Goal: Communication & Community: Answer question/provide support

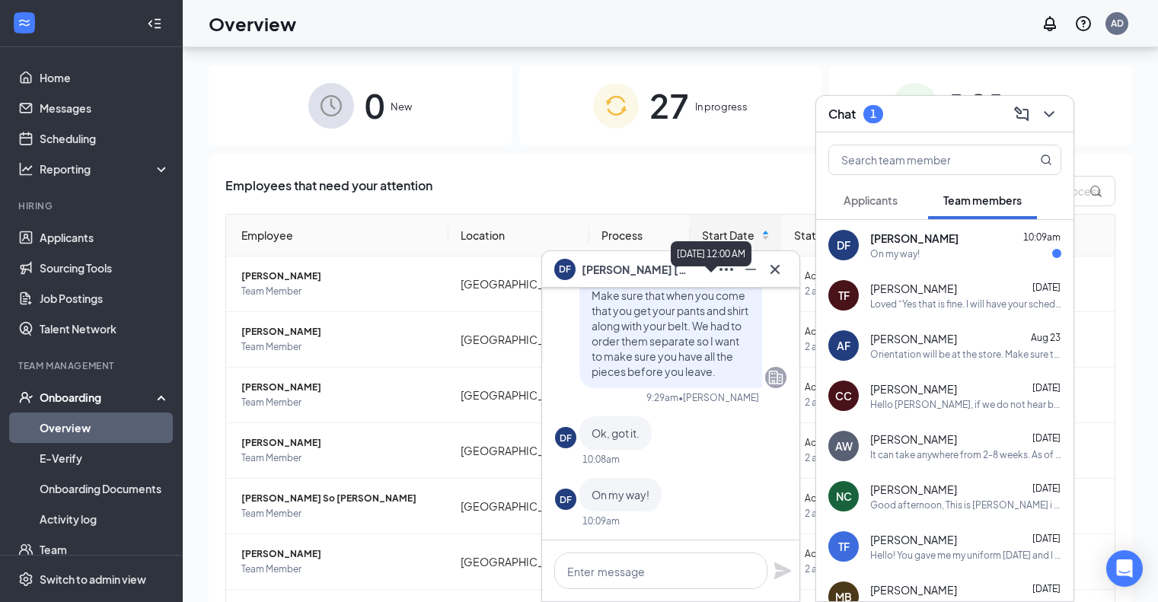
scroll to position [69, 0]
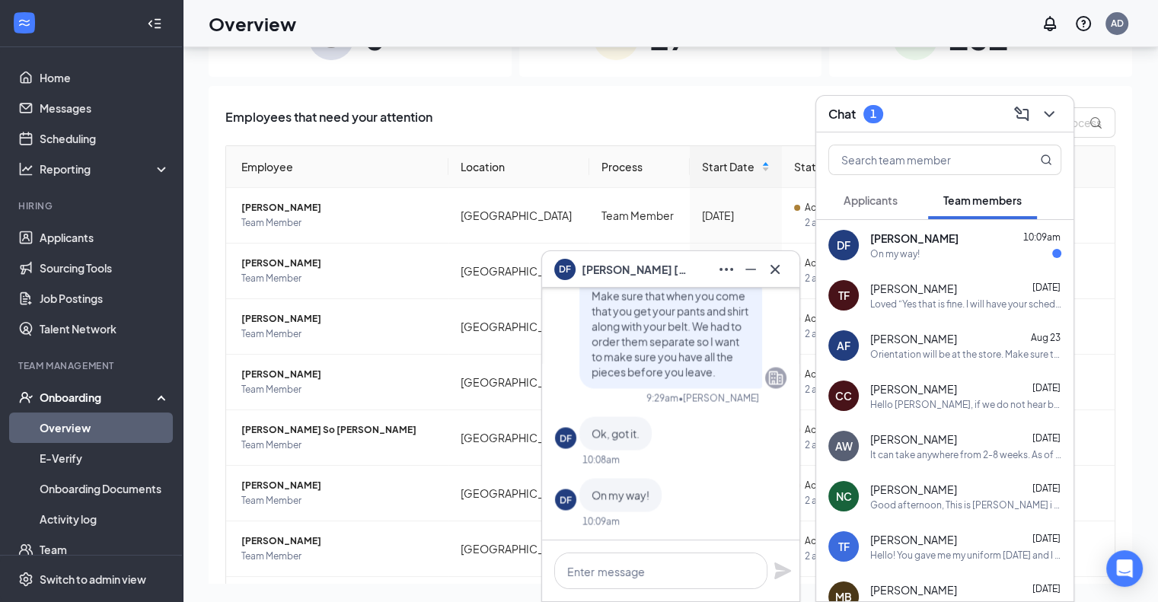
click at [914, 270] on div "DF [PERSON_NAME] 10:09am On my way!" at bounding box center [944, 245] width 257 height 50
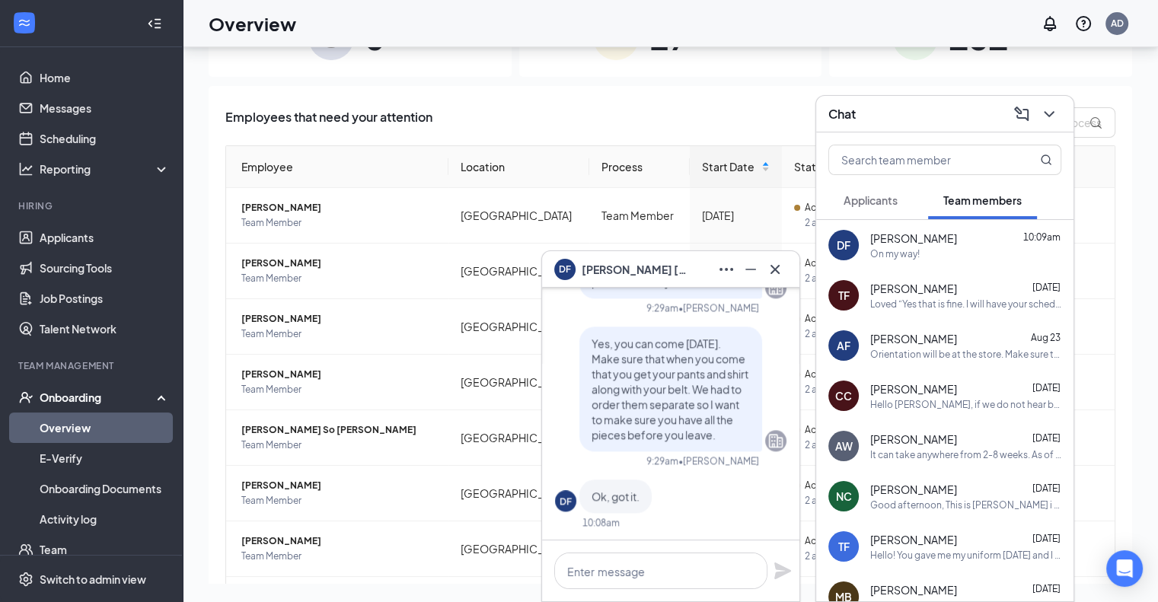
scroll to position [0, 0]
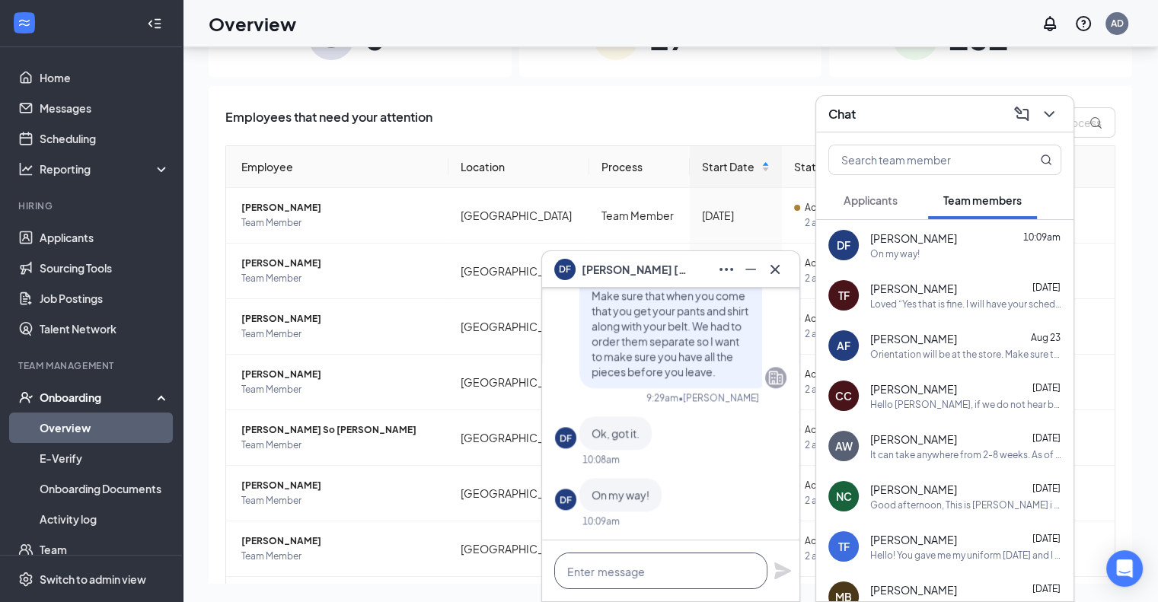
click at [614, 557] on textarea at bounding box center [660, 571] width 213 height 37
click at [0, 530] on ul "Overview E-Verify Onboarding Documents Activity log" at bounding box center [91, 474] width 182 height 122
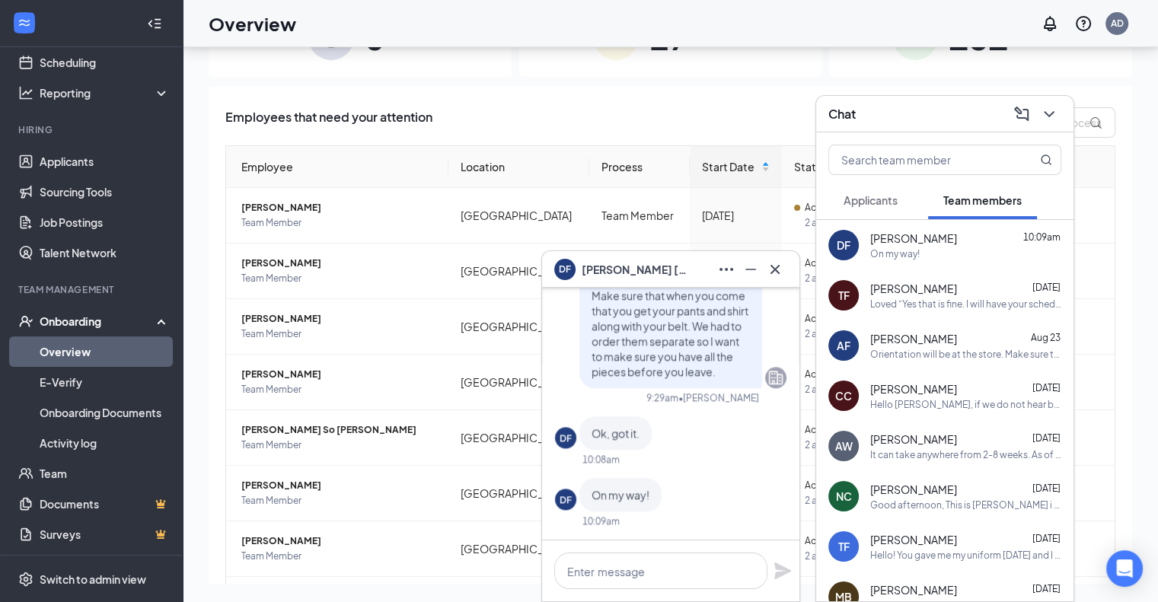
click at [614, 464] on div "10:08am" at bounding box center [600, 459] width 37 height 13
click at [608, 577] on textarea at bounding box center [660, 571] width 213 height 37
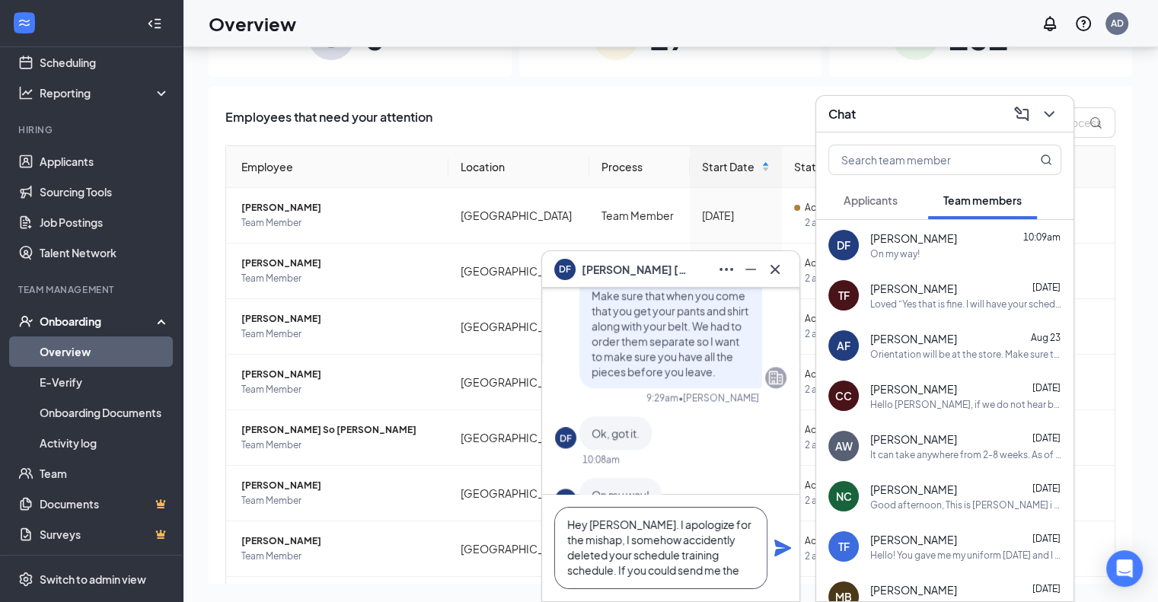
scroll to position [1, 0]
click at [743, 579] on textarea "Hey [PERSON_NAME]. I apologize for the mishap, I somehow accidently deleted you…" at bounding box center [660, 548] width 213 height 82
click at [749, 525] on textarea "Hey [PERSON_NAME]. I apologize for the mishap, I somehow accidently deleted you…" at bounding box center [660, 548] width 213 height 82
click at [722, 520] on textarea "Hey [PERSON_NAME]. I apologize for the mishap, I somehow accidently deleted you…" at bounding box center [660, 548] width 213 height 82
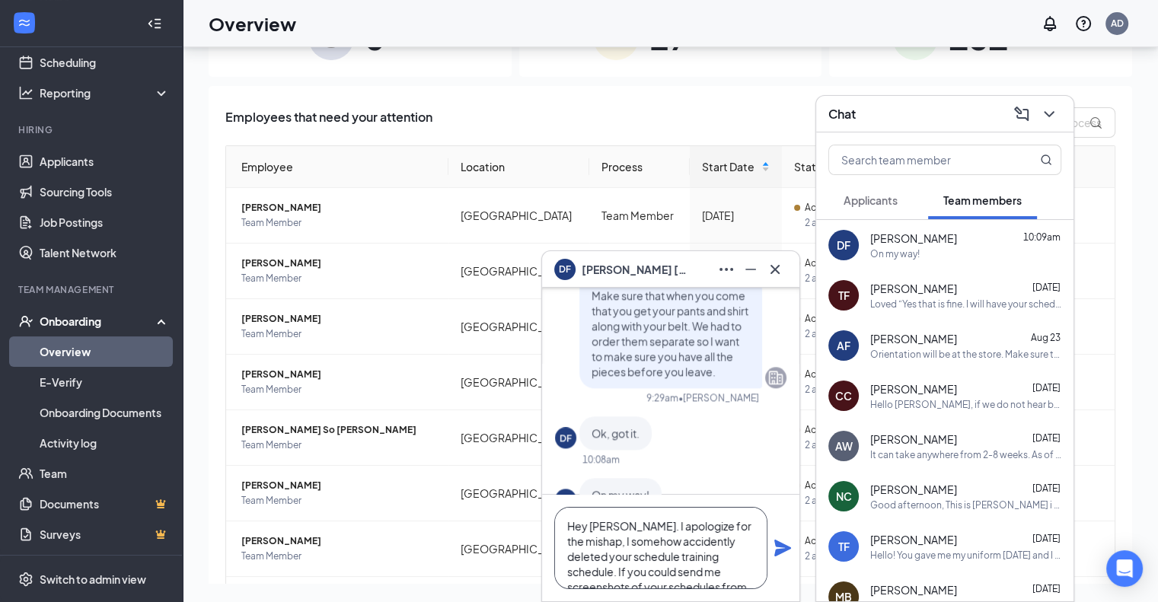
scroll to position [-21, 0]
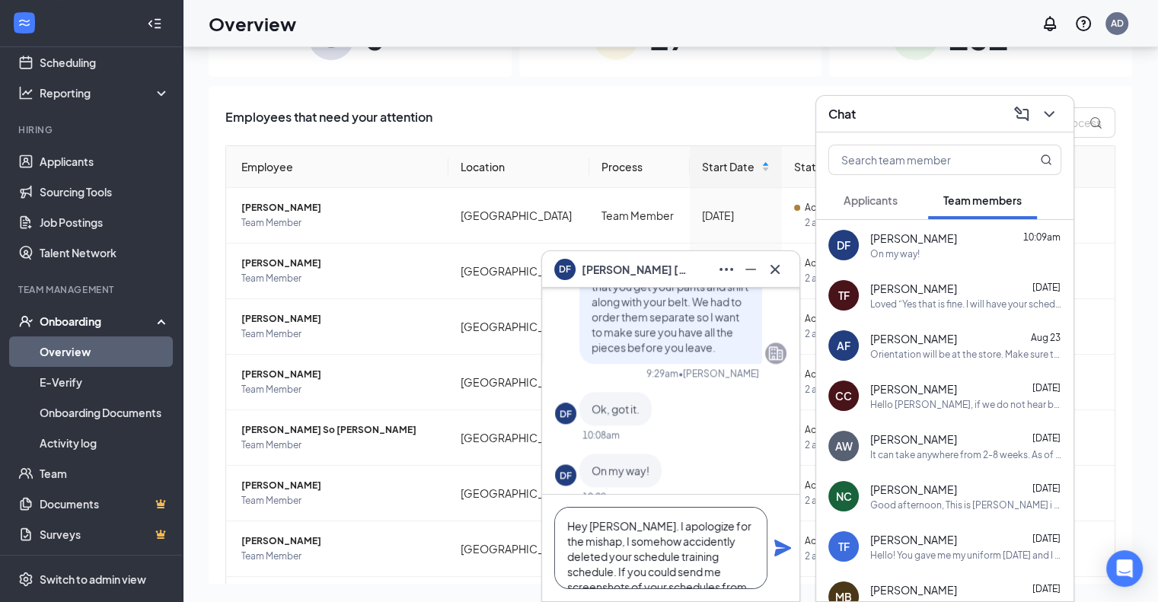
type textarea "Hey [PERSON_NAME]. I apologize for the mishap, I somehow accidently deleted you…"
click at [786, 553] on icon "Plane" at bounding box center [782, 548] width 18 height 18
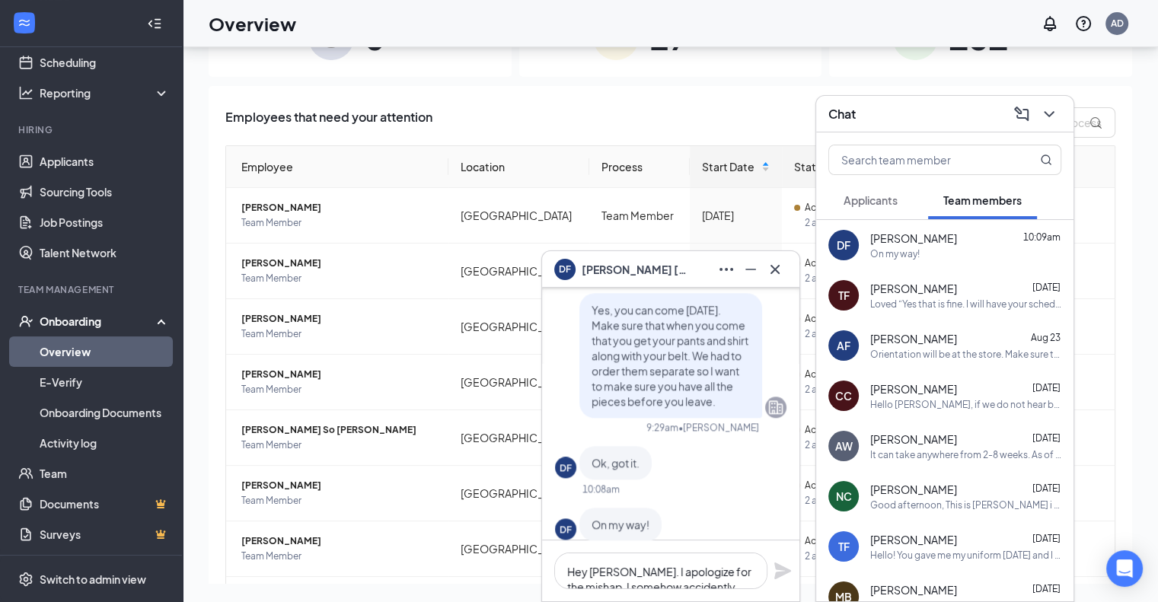
scroll to position [-218, 0]
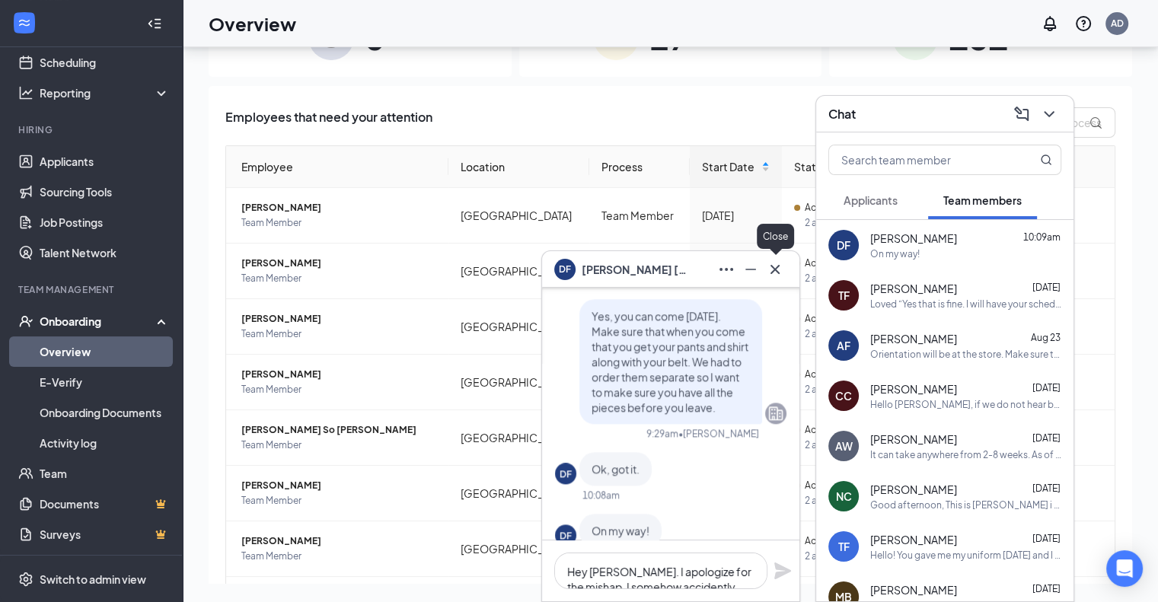
click at [777, 276] on icon "Cross" at bounding box center [775, 269] width 18 height 18
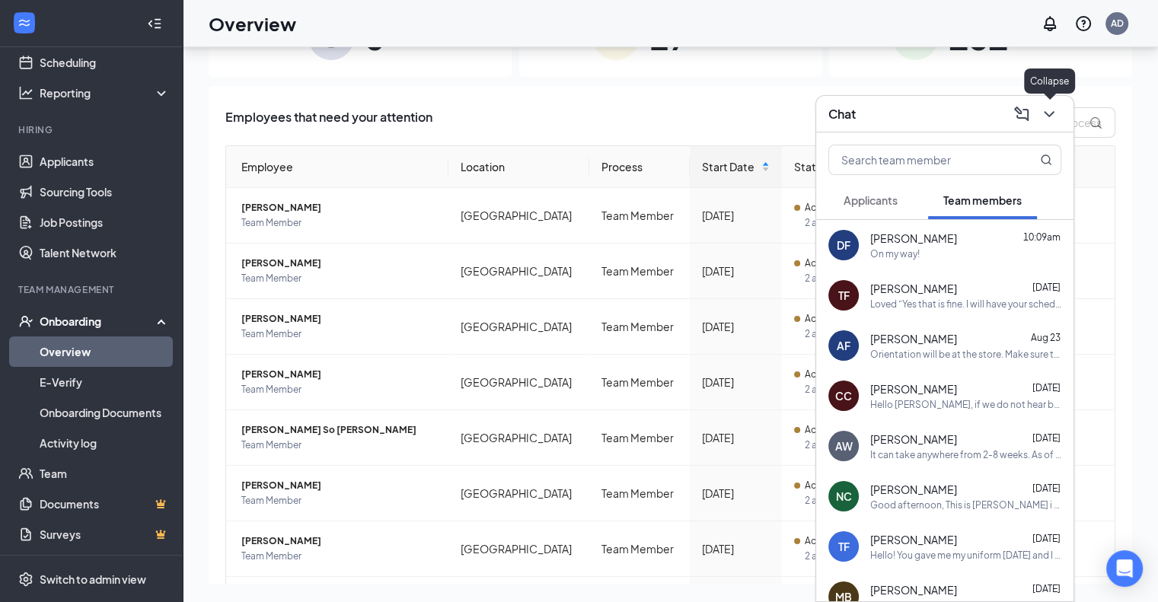
click at [1052, 123] on button at bounding box center [1049, 114] width 24 height 24
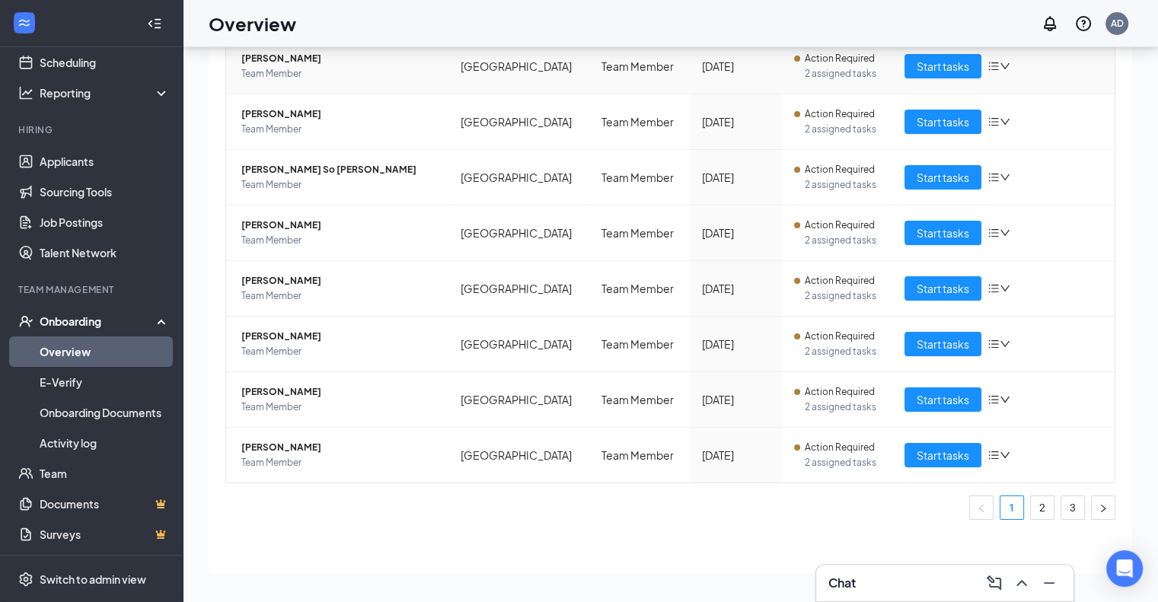
scroll to position [0, 0]
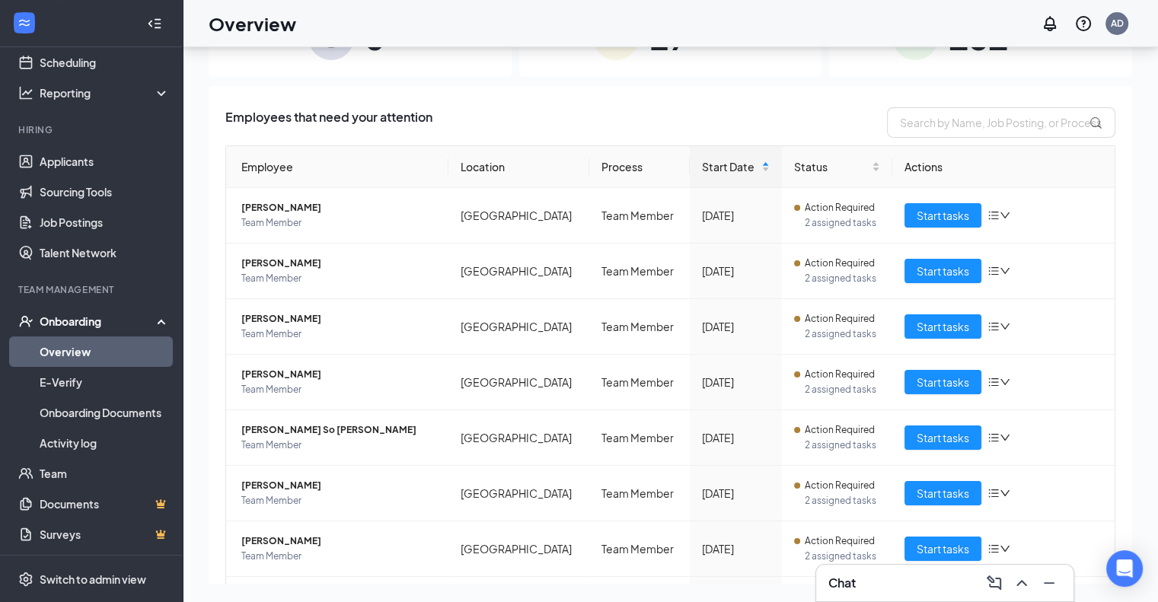
click at [478, 139] on div "Employees that need your attention Employee Location Process Start Date Status …" at bounding box center [670, 449] width 890 height 685
click at [1019, 581] on icon "ChevronUp" at bounding box center [1022, 583] width 18 height 18
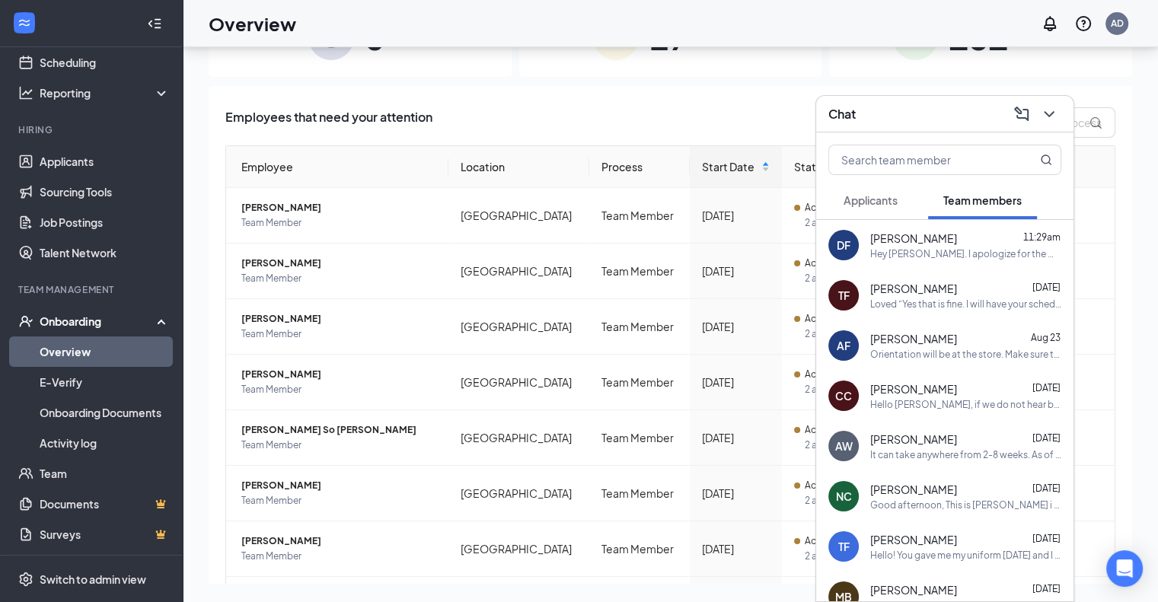
click at [951, 233] on div "[PERSON_NAME] 11:29am" at bounding box center [965, 238] width 191 height 15
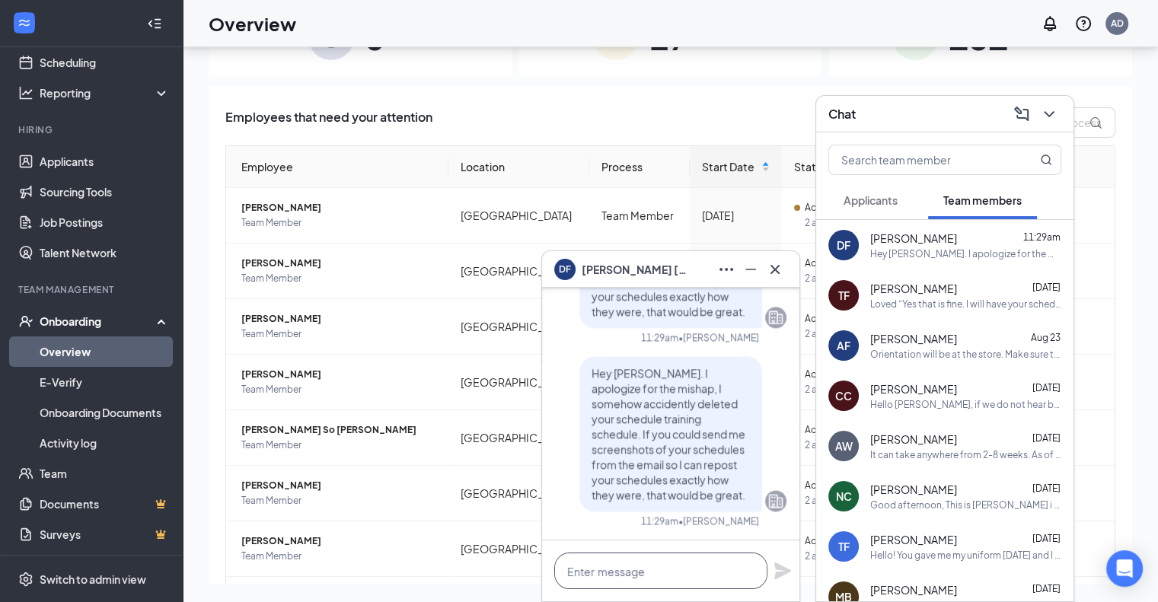
click at [627, 557] on textarea at bounding box center [660, 571] width 213 height 37
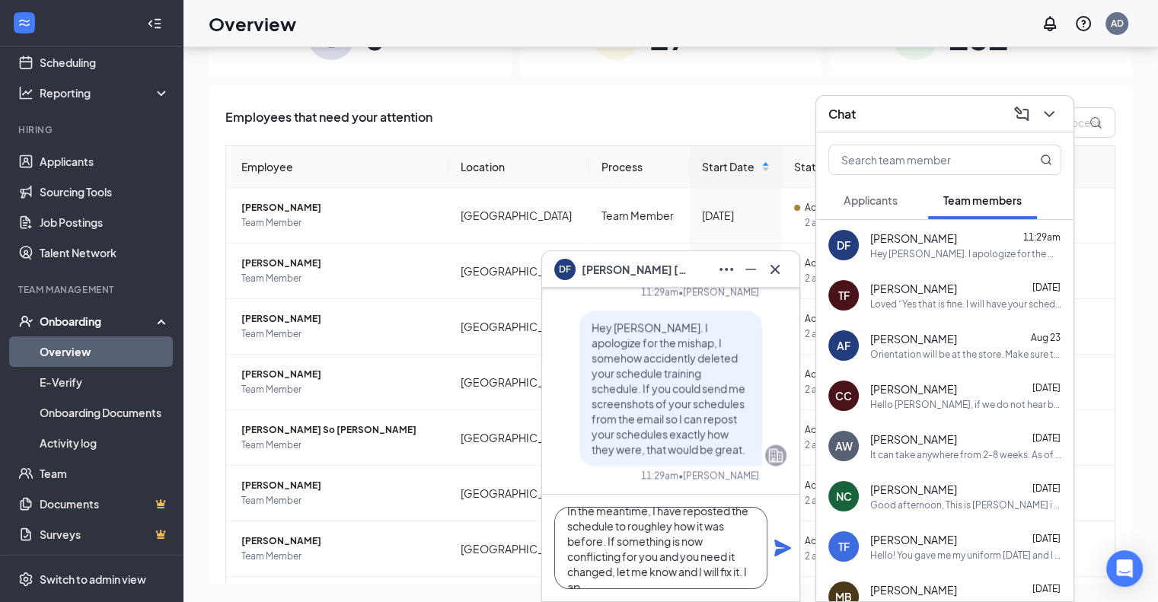
scroll to position [30, 0]
click at [589, 573] on textarea "In the meantime, I have reposted the schedule to roughley how it was before. If…" at bounding box center [660, 548] width 213 height 82
type textarea "In the meantime, I have reposted the schedule to roughly how it was before. If …"
click at [786, 557] on icon "Plane" at bounding box center [782, 548] width 18 height 18
